Goal: Task Accomplishment & Management: Complete application form

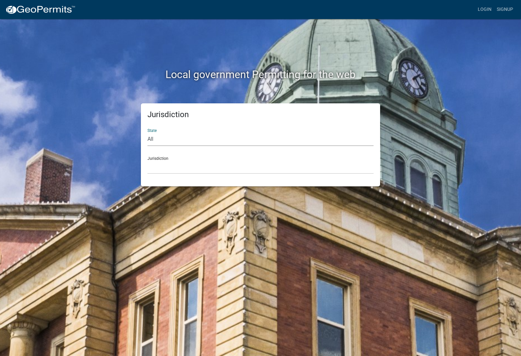
select select "[US_STATE]"
click at [489, 13] on link "Login" at bounding box center [485, 9] width 19 height 12
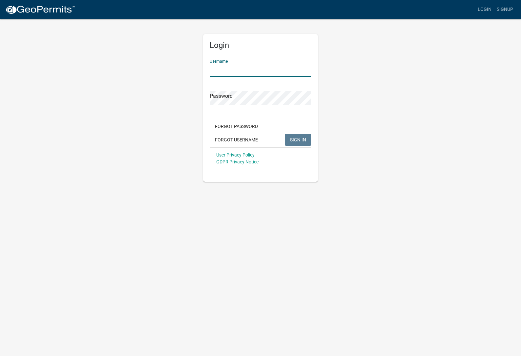
click at [242, 72] on input "Username" at bounding box center [261, 69] width 102 height 13
type input "Kellkiker"
click at [298, 139] on button "SIGN IN" at bounding box center [298, 140] width 27 height 12
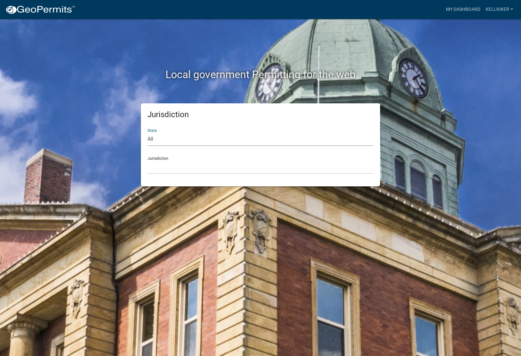
select select "[US_STATE]"
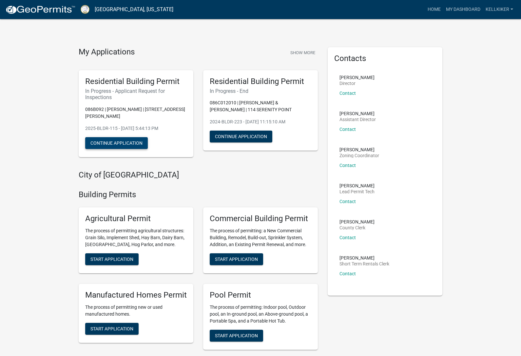
click at [126, 143] on button "Continue Application" at bounding box center [116, 143] width 63 height 12
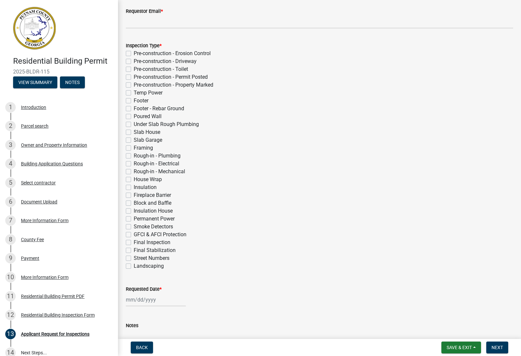
scroll to position [111, 0]
click at [134, 163] on label "Rough-in - Electrical" at bounding box center [157, 163] width 46 height 8
click at [134, 163] on input "Rough-in - Electrical" at bounding box center [136, 161] width 4 height 4
checkbox input "true"
checkbox input "false"
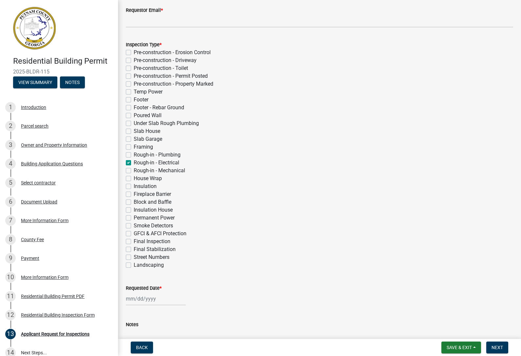
checkbox input "false"
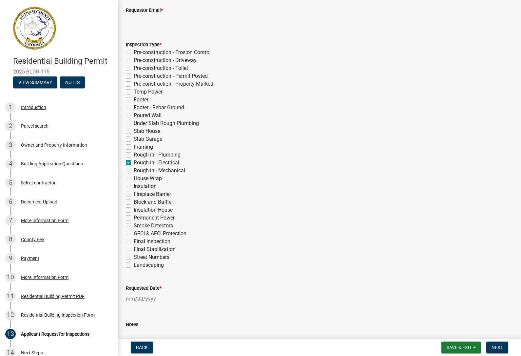
checkbox input "false"
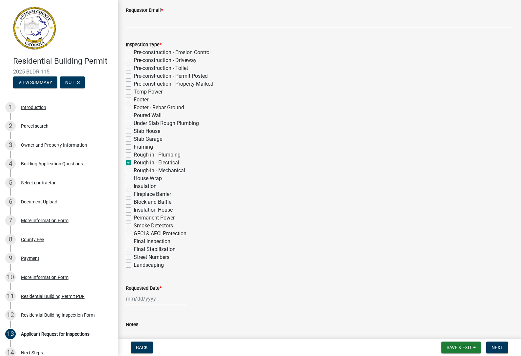
checkbox input "false"
checkbox input "true"
checkbox input "false"
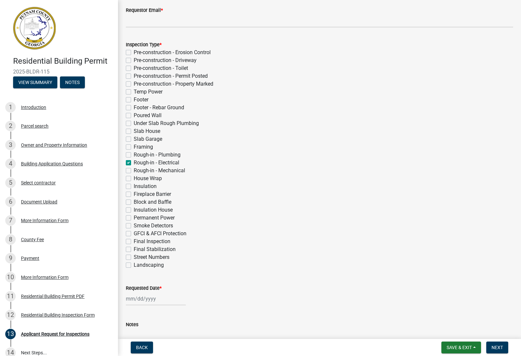
checkbox input "false"
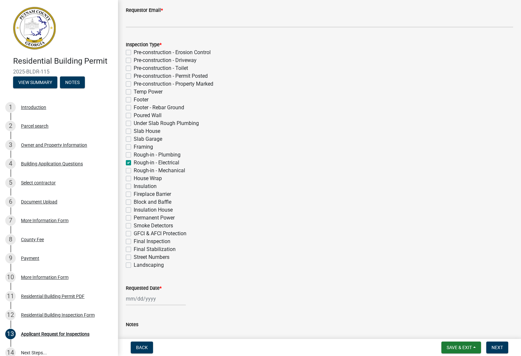
checkbox input "false"
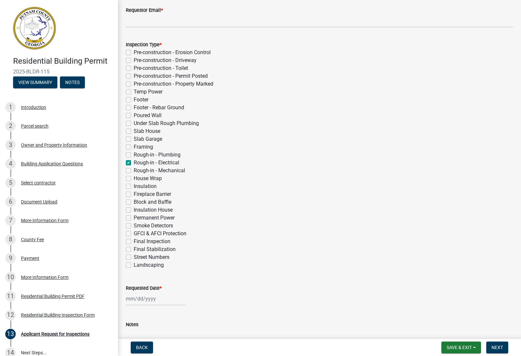
checkbox input "false"
click at [134, 173] on label "Rough-in - Mechanical" at bounding box center [159, 171] width 51 height 8
click at [134, 171] on input "Rough-in - Mechanical" at bounding box center [136, 169] width 4 height 4
checkbox input "true"
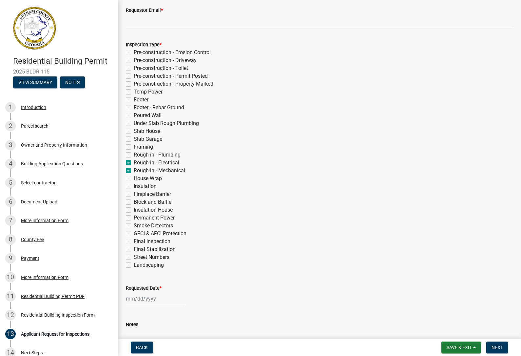
checkbox input "false"
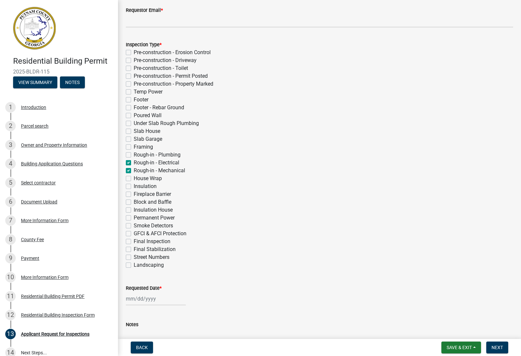
checkbox input "false"
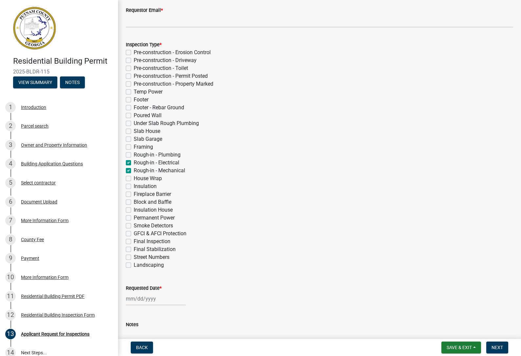
checkbox input "false"
checkbox input "true"
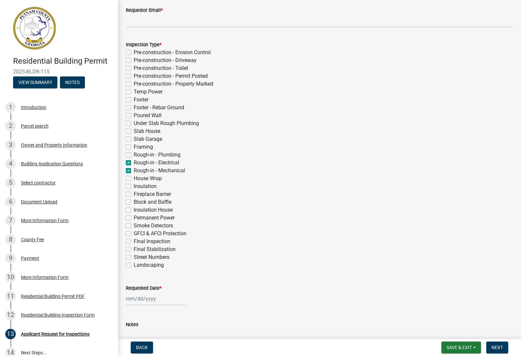
checkbox input "true"
checkbox input "false"
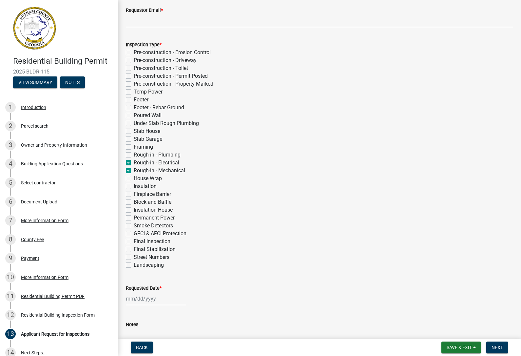
checkbox input "false"
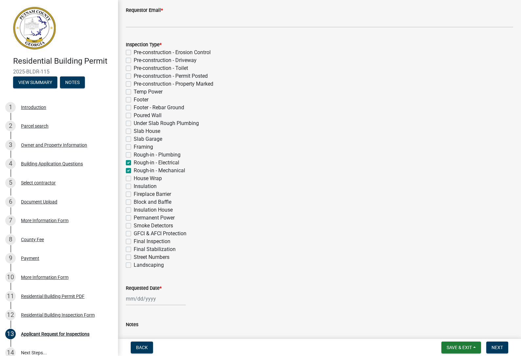
checkbox input "false"
click at [134, 139] on label "Slab Garage" at bounding box center [148, 139] width 29 height 8
click at [134, 139] on input "Slab Garage" at bounding box center [136, 137] width 4 height 4
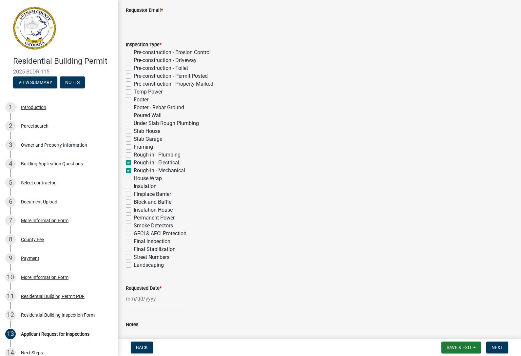
checkbox input "true"
checkbox input "false"
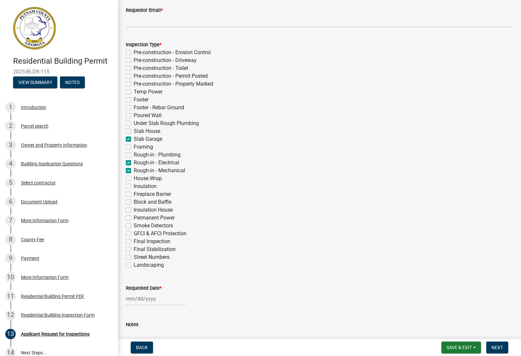
checkbox input "false"
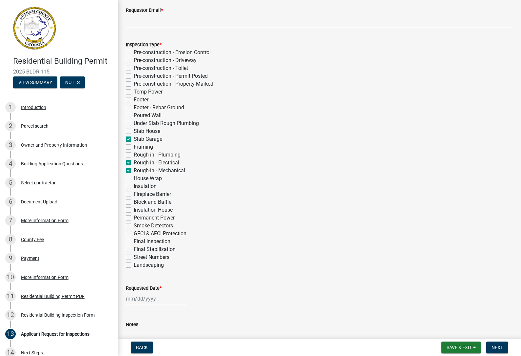
checkbox input "false"
checkbox input "true"
checkbox input "false"
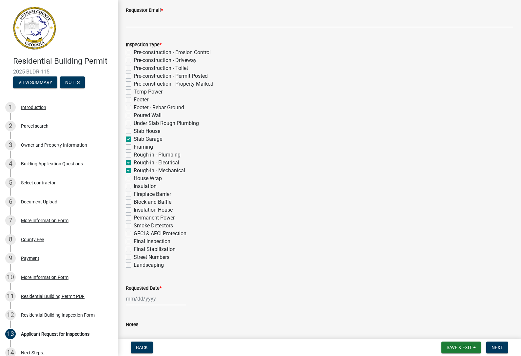
checkbox input "true"
checkbox input "false"
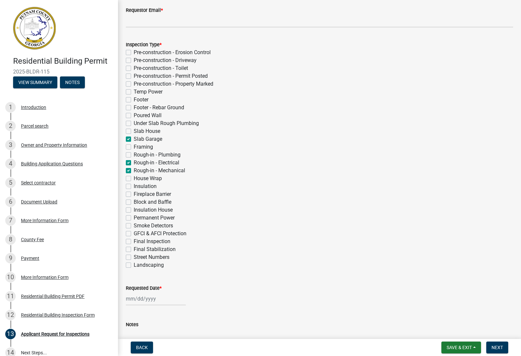
checkbox input "false"
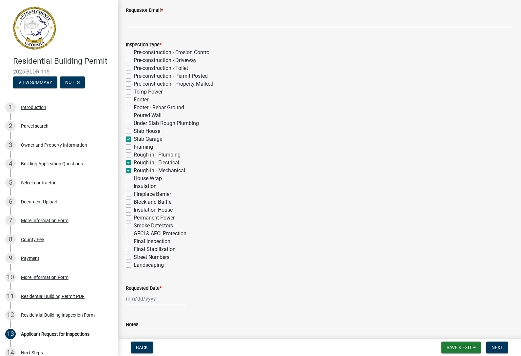
checkbox input "false"
click at [134, 153] on label "Rough-in - Plumbing" at bounding box center [157, 155] width 47 height 8
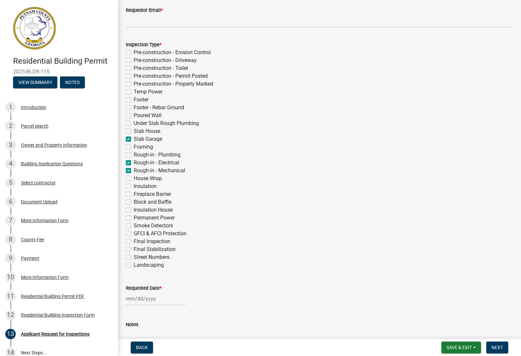
click at [134, 153] on input "Rough-in - Plumbing" at bounding box center [136, 153] width 4 height 4
checkbox input "true"
checkbox input "false"
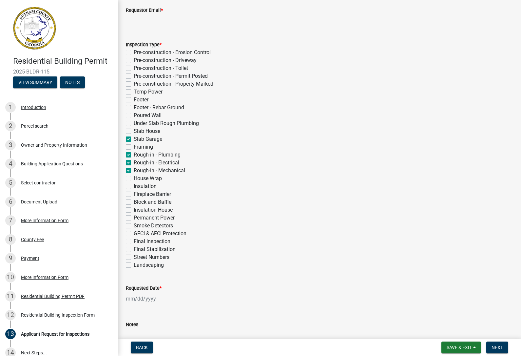
checkbox input "false"
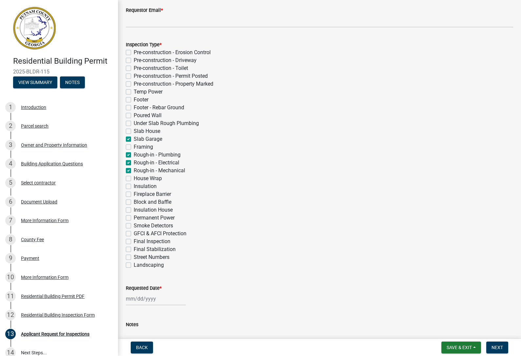
checkbox input "false"
checkbox input "true"
checkbox input "false"
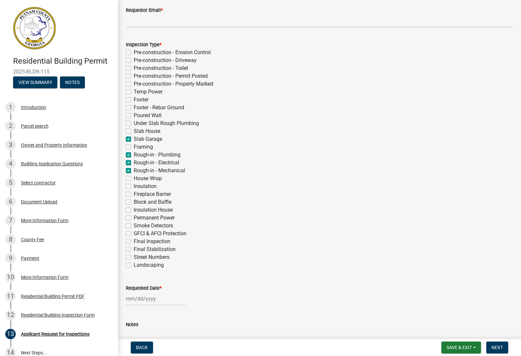
checkbox input "true"
checkbox input "false"
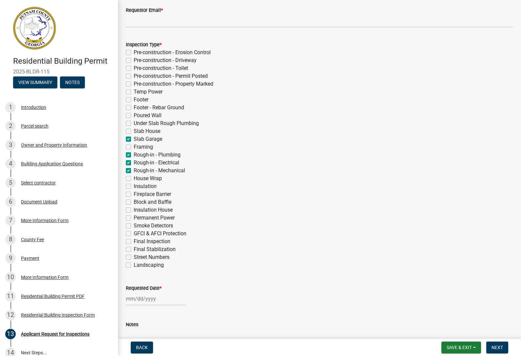
checkbox input "false"
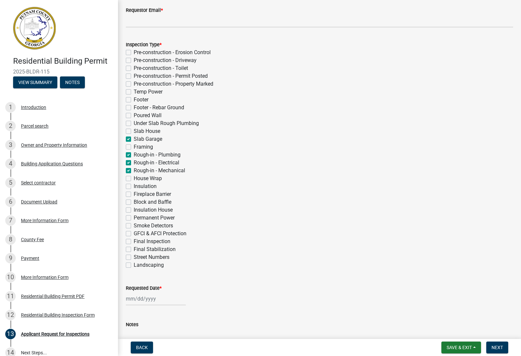
checkbox input "false"
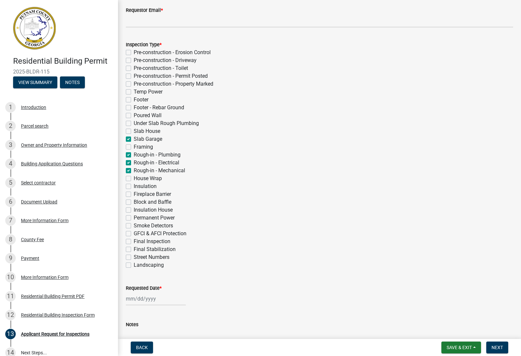
click at [134, 138] on label "Slab Garage" at bounding box center [148, 139] width 29 height 8
click at [134, 138] on input "Slab Garage" at bounding box center [136, 137] width 4 height 4
checkbox input "false"
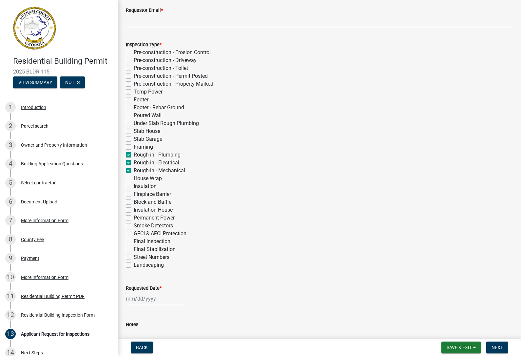
checkbox input "false"
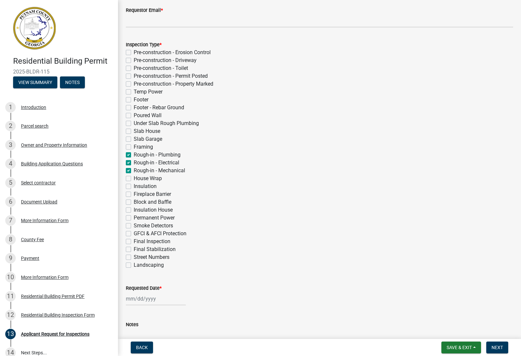
checkbox input "false"
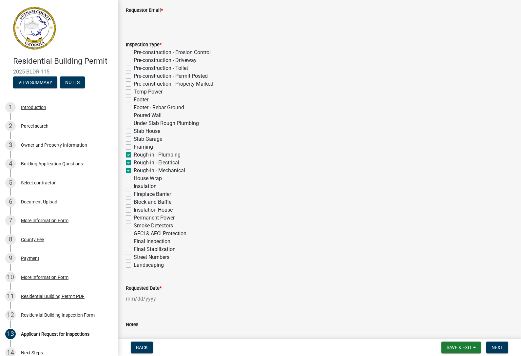
checkbox input "false"
checkbox input "true"
checkbox input "false"
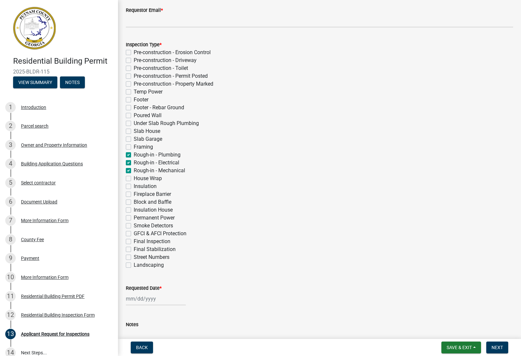
checkbox input "false"
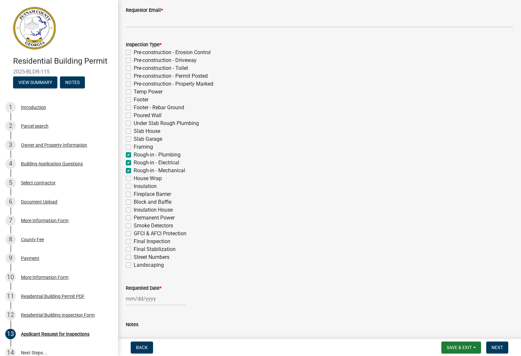
checkbox input "false"
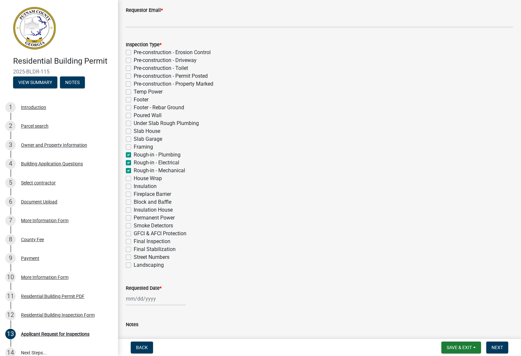
checkbox input "false"
click at [134, 187] on label "Insulation" at bounding box center [145, 186] width 23 height 8
click at [134, 187] on input "Insulation" at bounding box center [136, 184] width 4 height 4
checkbox input "true"
checkbox input "false"
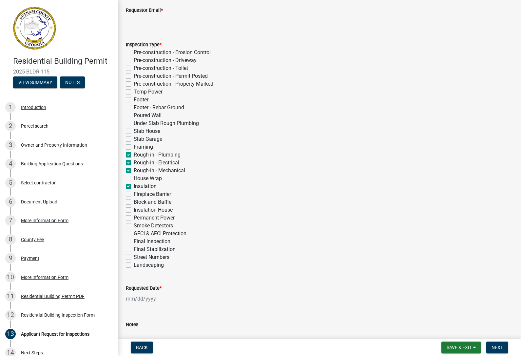
checkbox input "false"
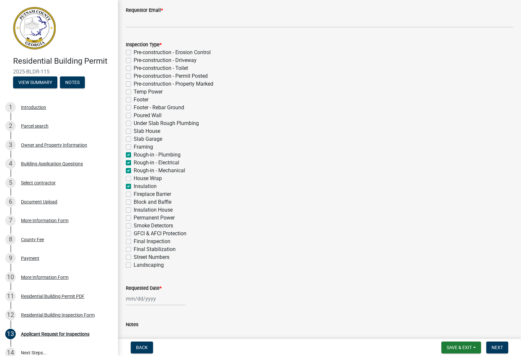
checkbox input "false"
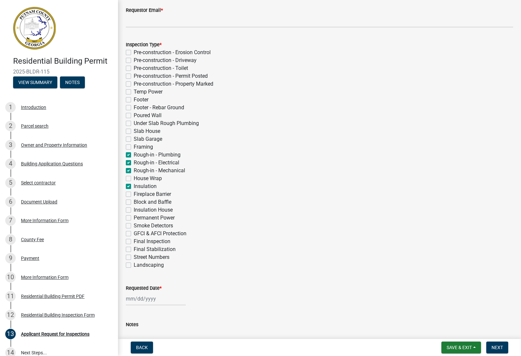
checkbox input "false"
checkbox input "true"
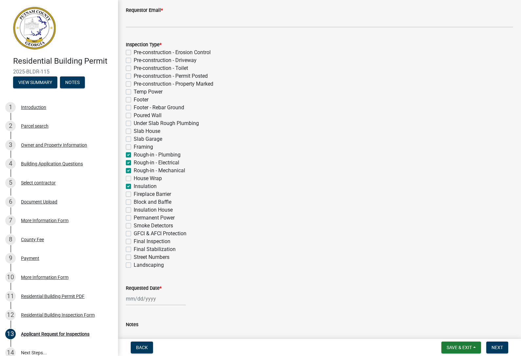
checkbox input "false"
checkbox input "true"
checkbox input "false"
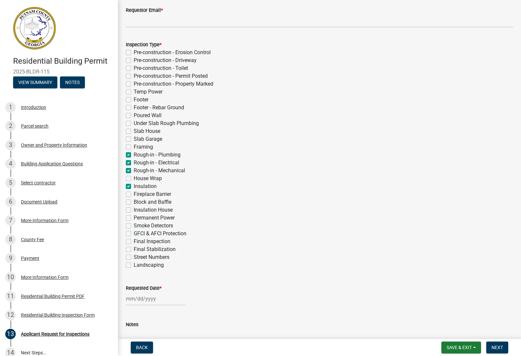
checkbox input "false"
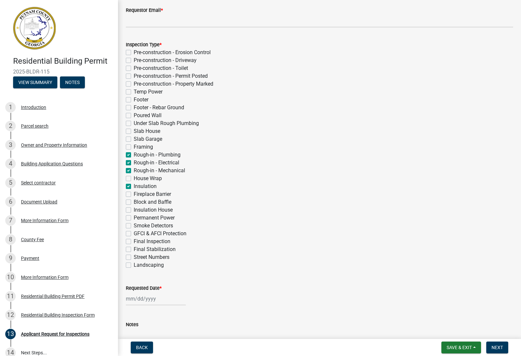
checkbox input "false"
click at [134, 180] on label "House Wrap" at bounding box center [148, 178] width 28 height 8
click at [134, 179] on input "House Wrap" at bounding box center [136, 176] width 4 height 4
checkbox input "true"
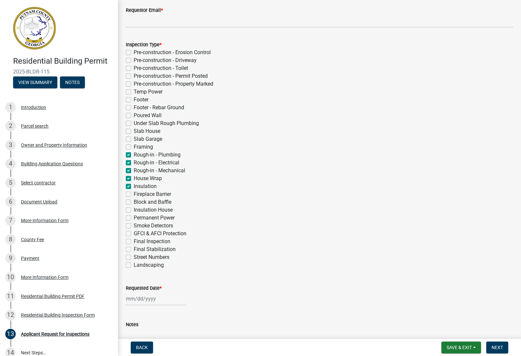
checkbox input "false"
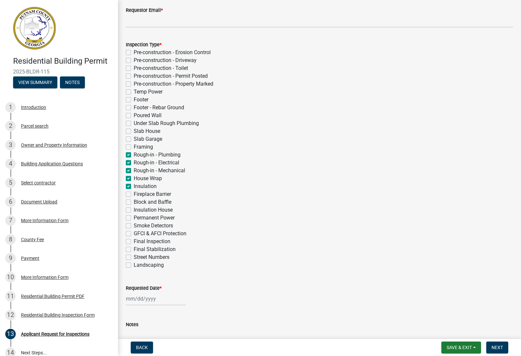
checkbox input "false"
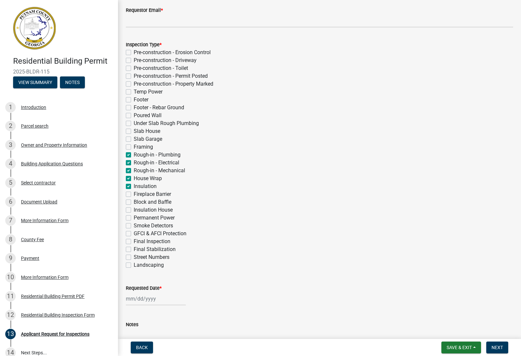
checkbox input "false"
checkbox input "true"
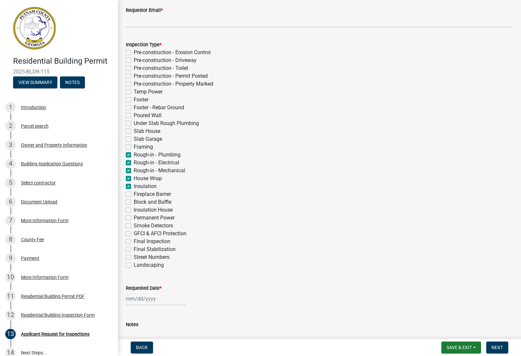
checkbox input "true"
checkbox input "false"
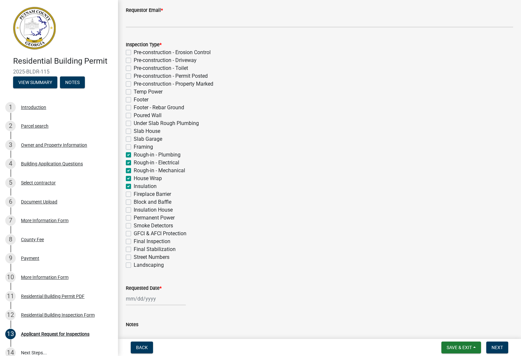
checkbox input "false"
click at [134, 209] on label "Insulation House" at bounding box center [153, 210] width 39 height 8
click at [134, 209] on input "Insulation House" at bounding box center [136, 208] width 4 height 4
click at [134, 211] on label "Insulation House" at bounding box center [153, 210] width 39 height 8
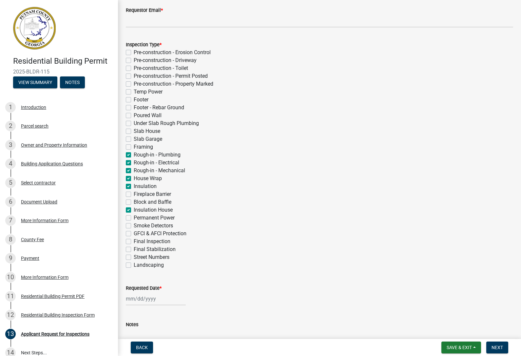
click at [134, 210] on input "Insulation House" at bounding box center [136, 208] width 4 height 4
click at [134, 185] on label "Insulation" at bounding box center [145, 186] width 23 height 8
click at [134, 185] on input "Insulation" at bounding box center [136, 184] width 4 height 4
click at [497, 347] on span "Next" at bounding box center [497, 347] width 11 height 5
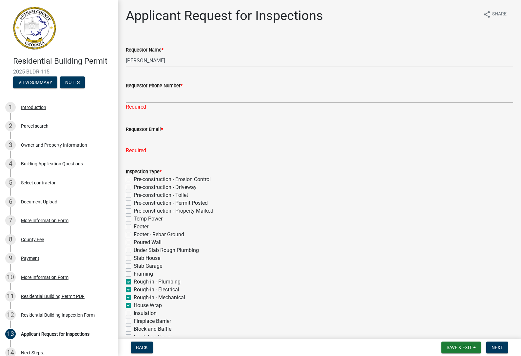
scroll to position [0, 0]
click at [167, 59] on input "[PERSON_NAME]" at bounding box center [320, 60] width 388 height 13
click at [173, 96] on input "Requestor Phone Number *" at bounding box center [320, 96] width 388 height 13
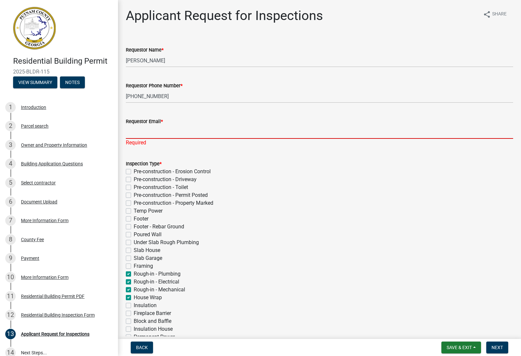
click at [161, 141] on div "Requestor Email * Required" at bounding box center [320, 127] width 388 height 38
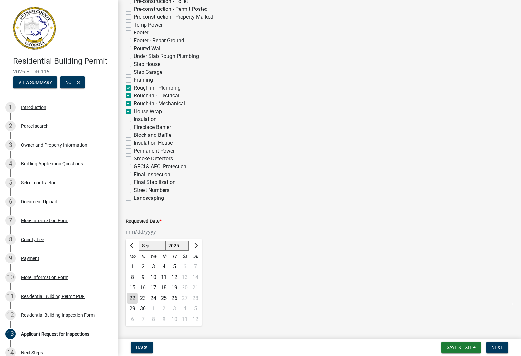
click at [140, 235] on div "[PERSON_NAME] Feb Mar Apr [PERSON_NAME][DATE] Oct Nov [DATE] 1526 1527 1528 152…" at bounding box center [156, 231] width 60 height 13
click at [132, 298] on div "22" at bounding box center [132, 298] width 10 height 10
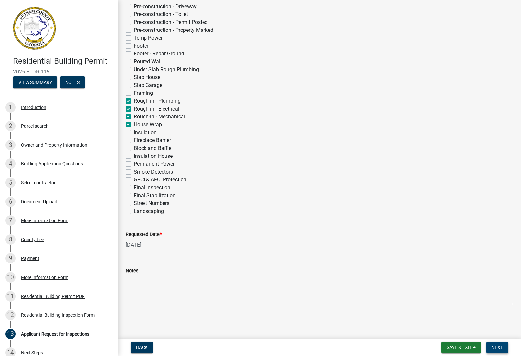
click at [495, 349] on span "Next" at bounding box center [497, 347] width 11 height 5
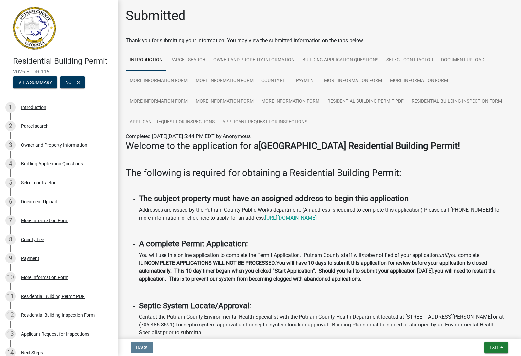
scroll to position [0, 0]
